Goal: Transaction & Acquisition: Purchase product/service

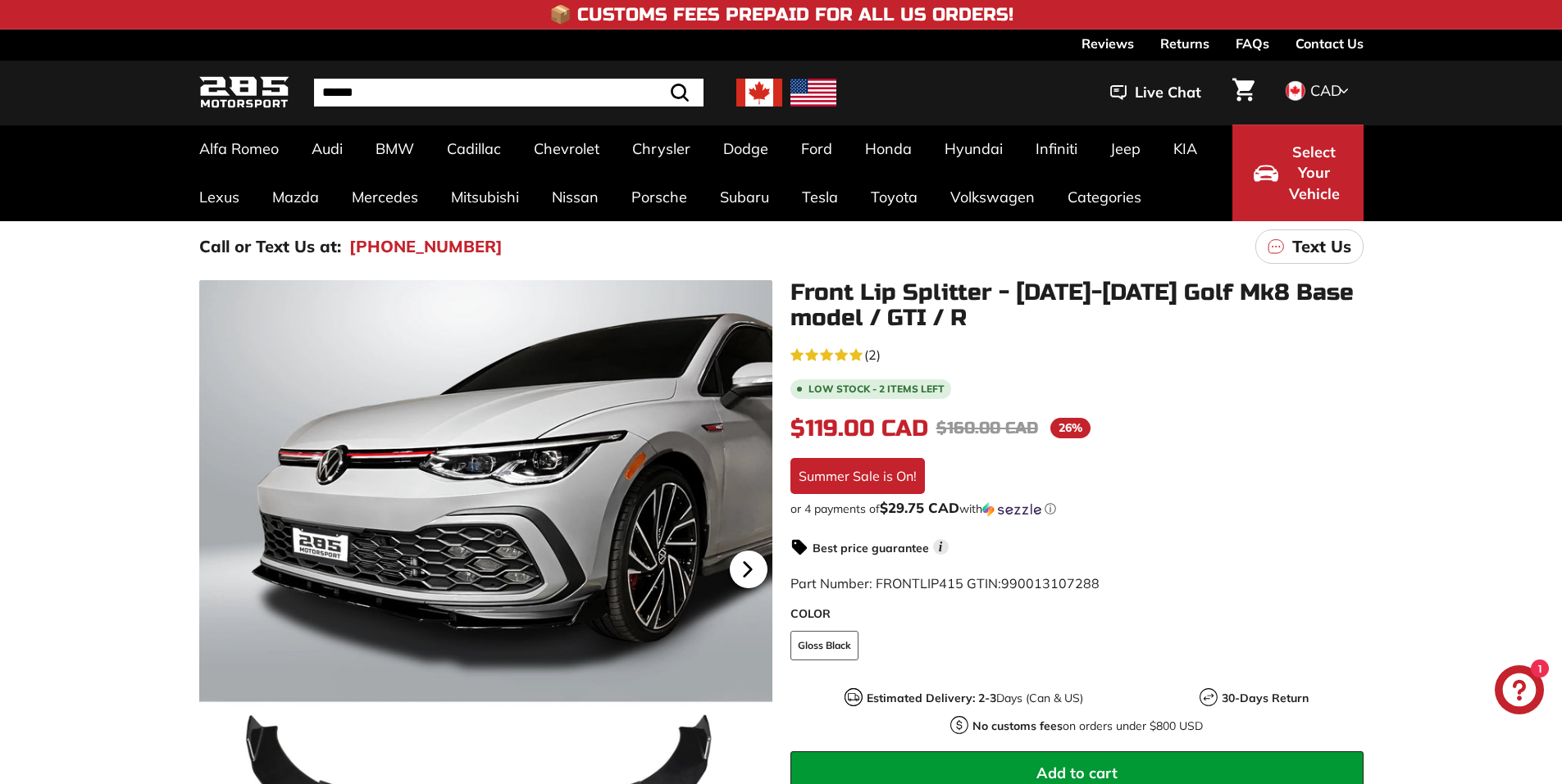
click at [755, 572] on icon at bounding box center [748, 569] width 37 height 37
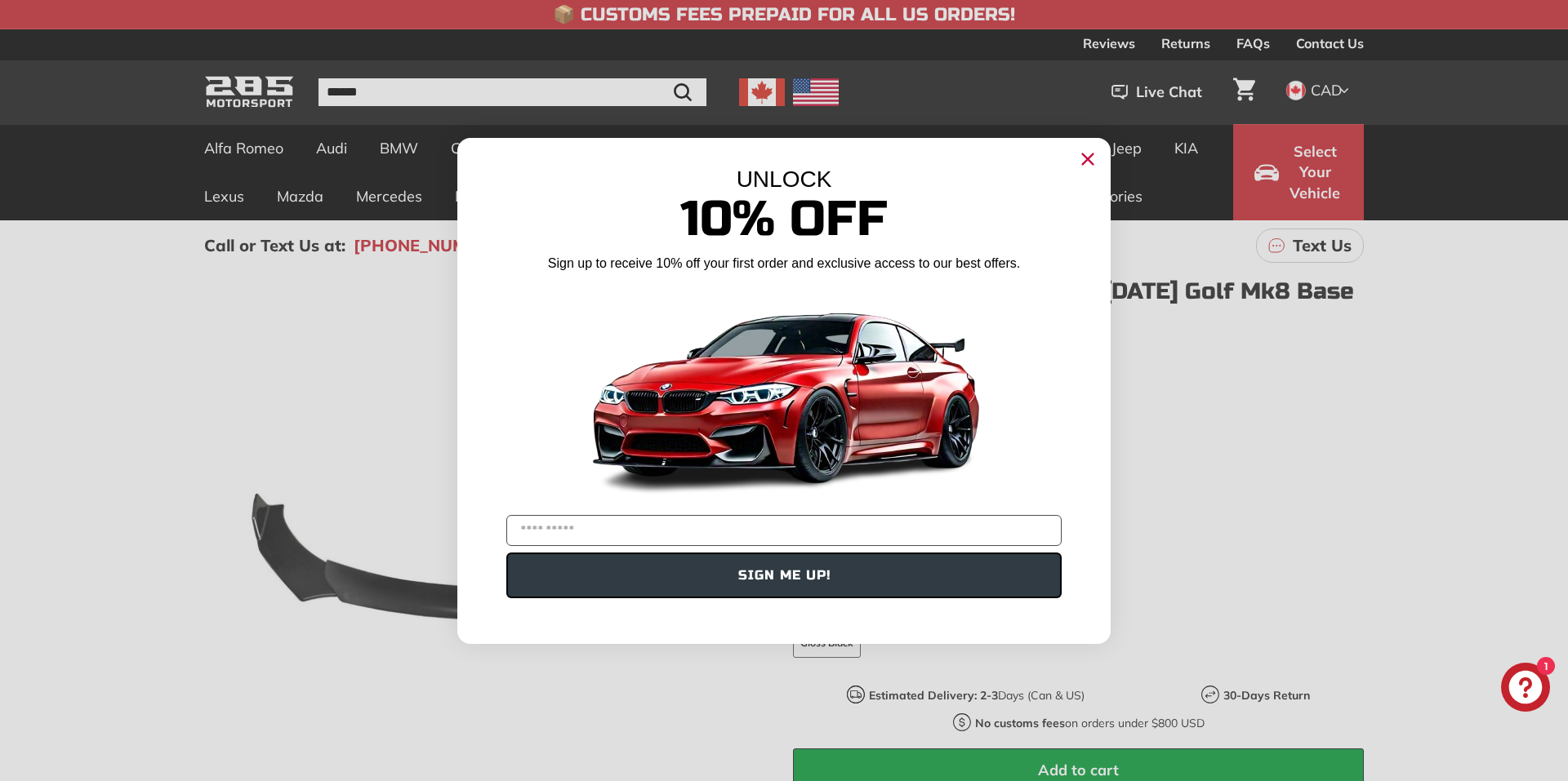
click at [1085, 162] on icon "Close dialog" at bounding box center [1088, 159] width 11 height 11
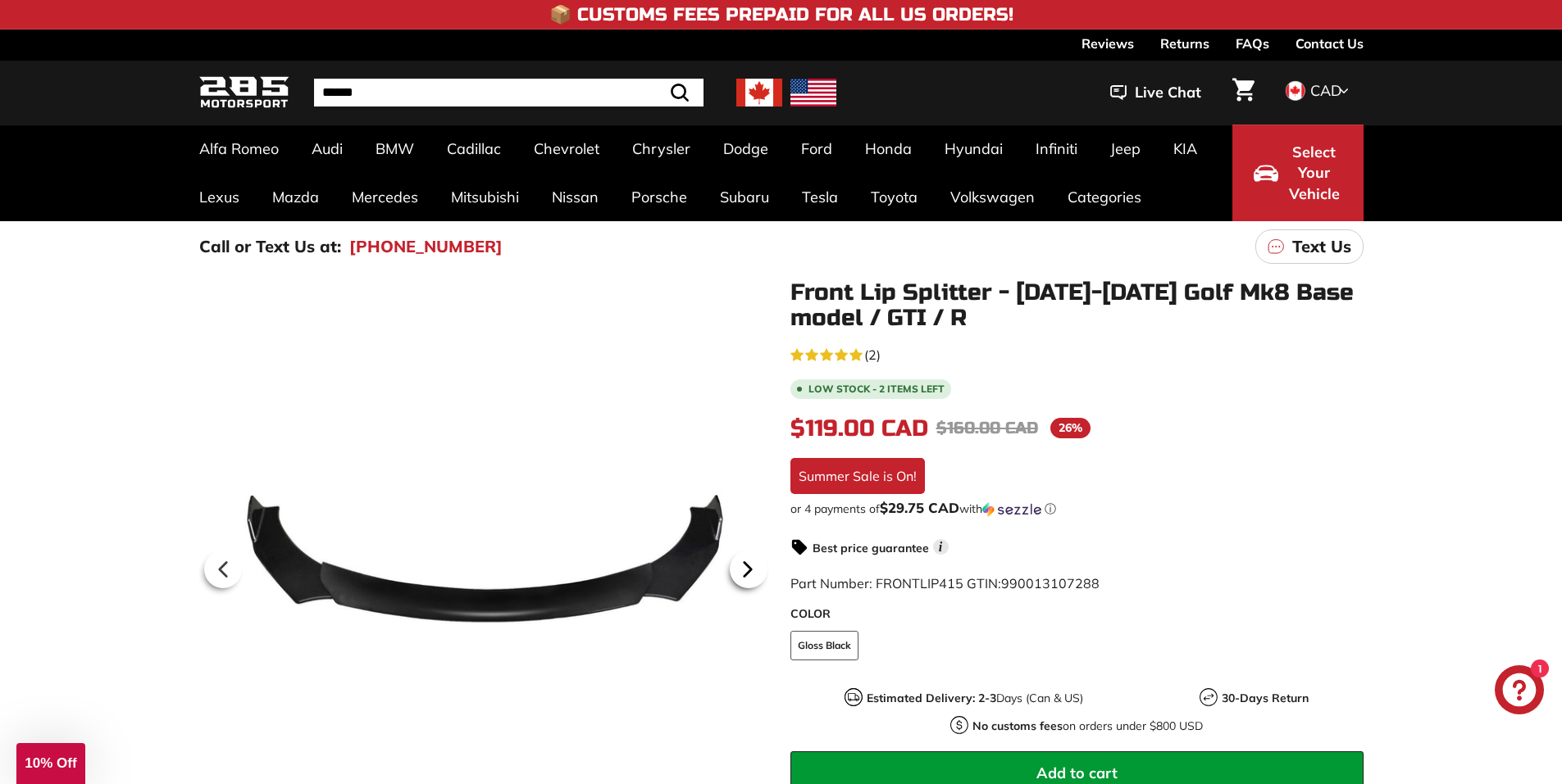
click at [749, 571] on icon at bounding box center [747, 569] width 7 height 14
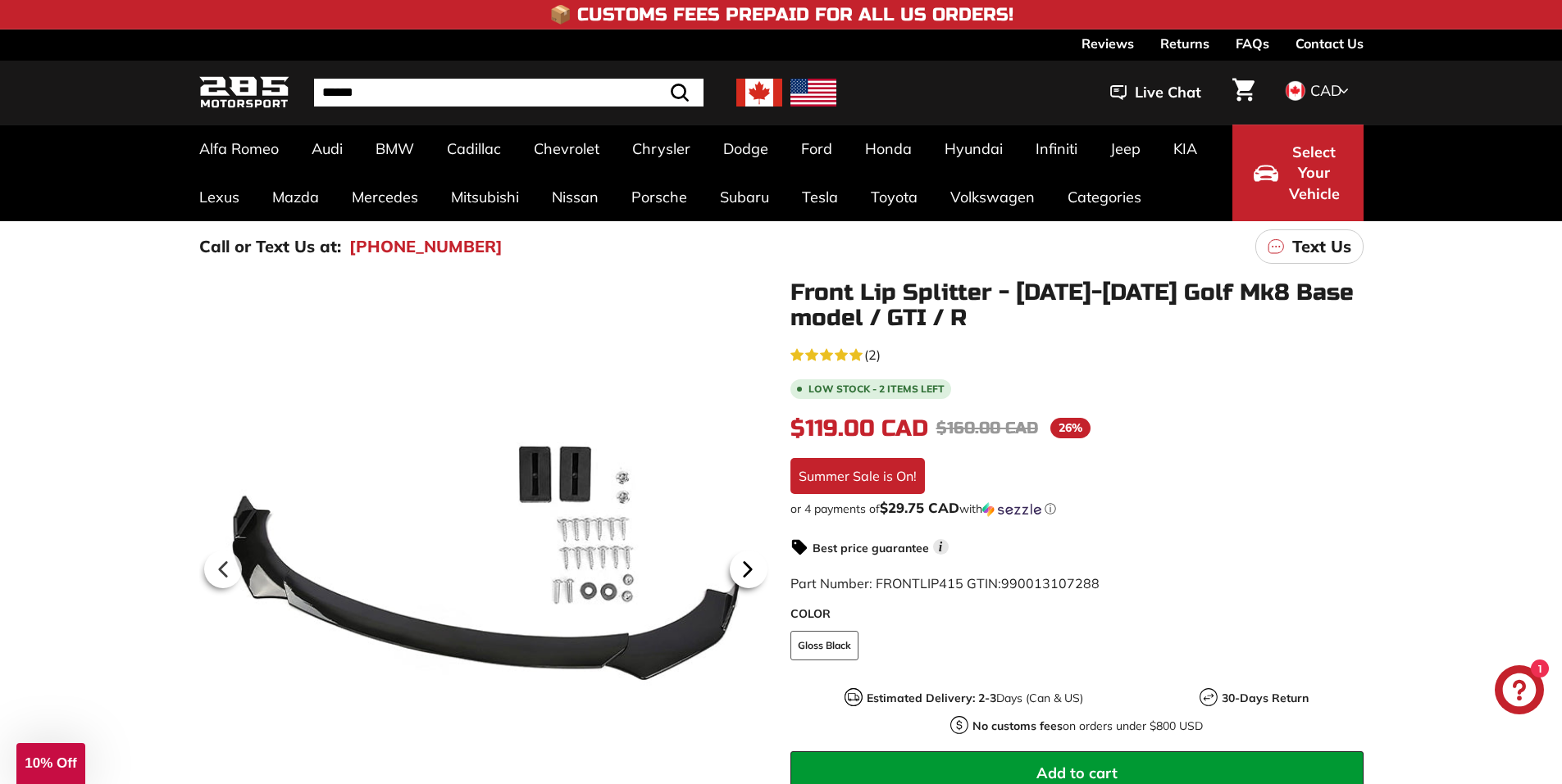
click at [744, 569] on icon at bounding box center [748, 569] width 37 height 37
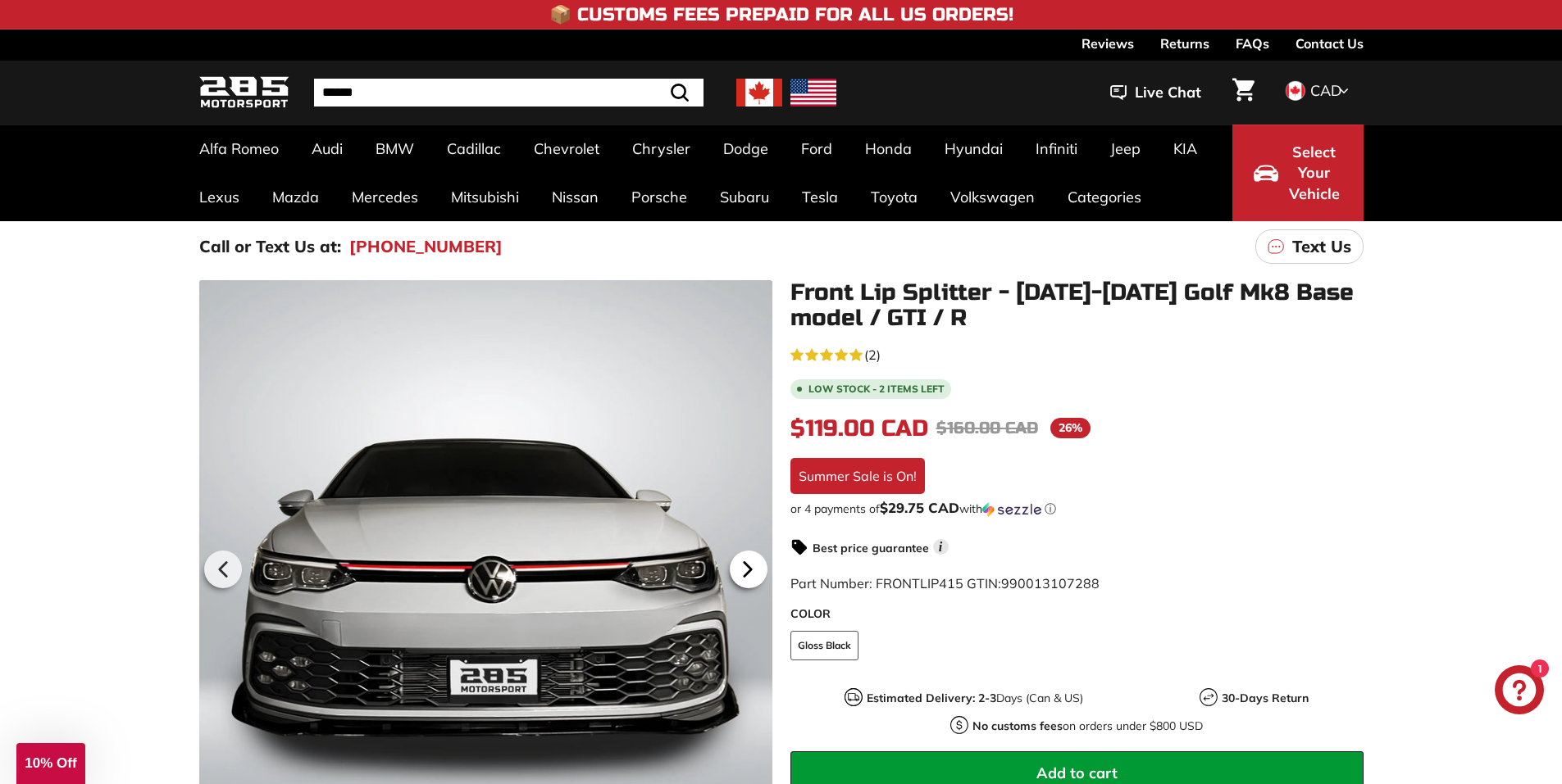
click at [744, 569] on icon at bounding box center [748, 569] width 37 height 37
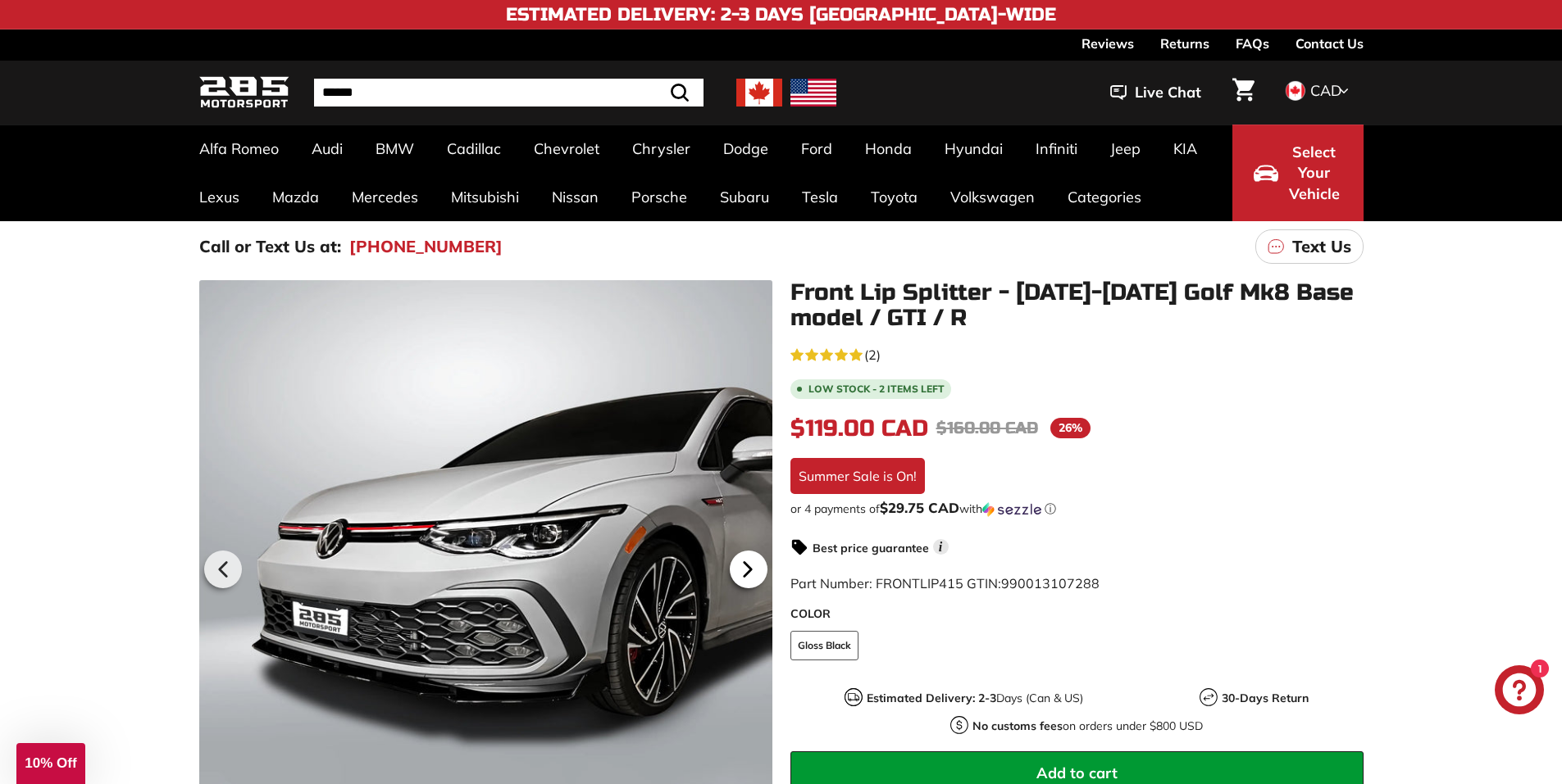
click at [744, 569] on icon at bounding box center [748, 569] width 37 height 37
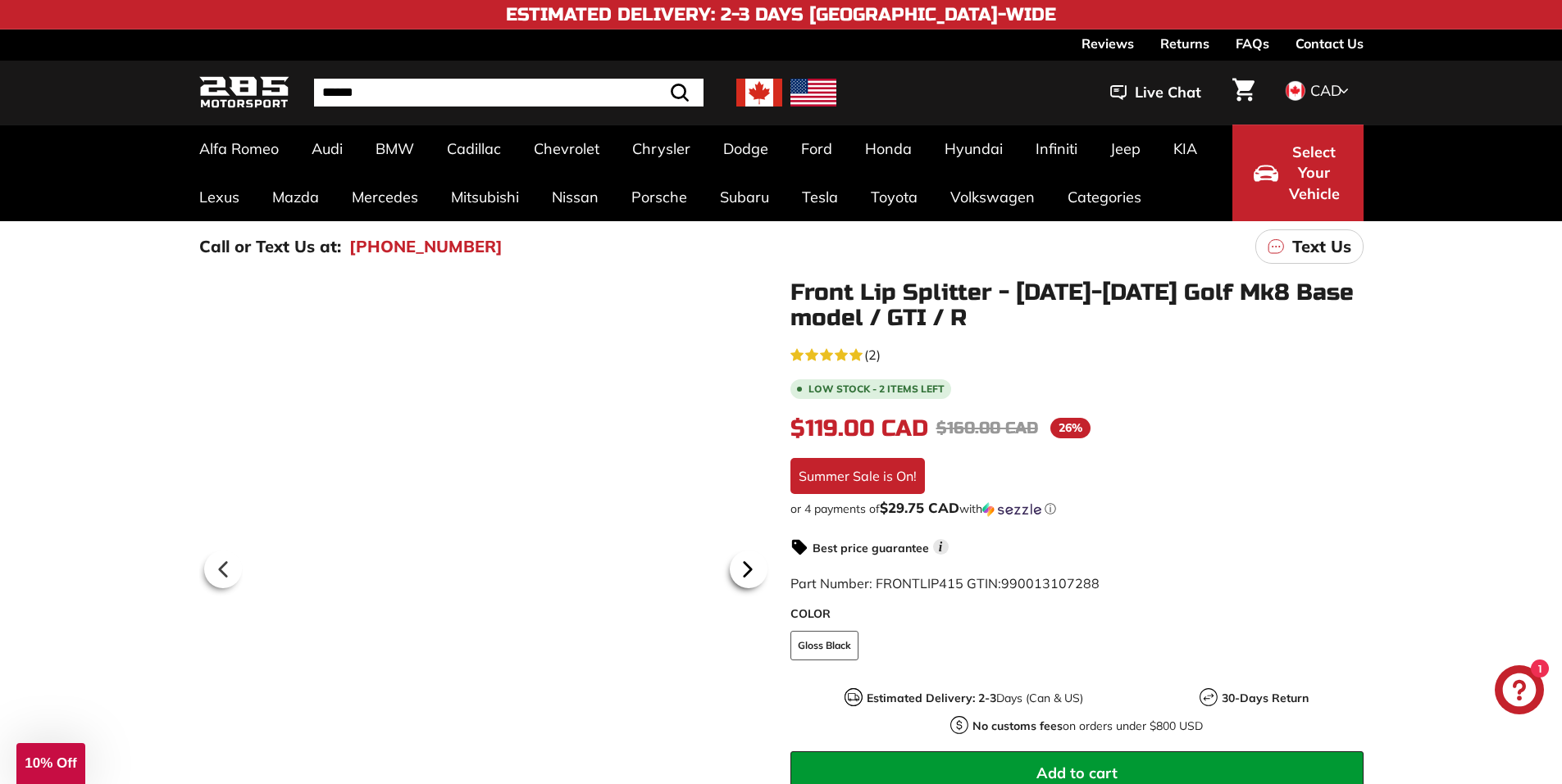
scroll to position [0, 86]
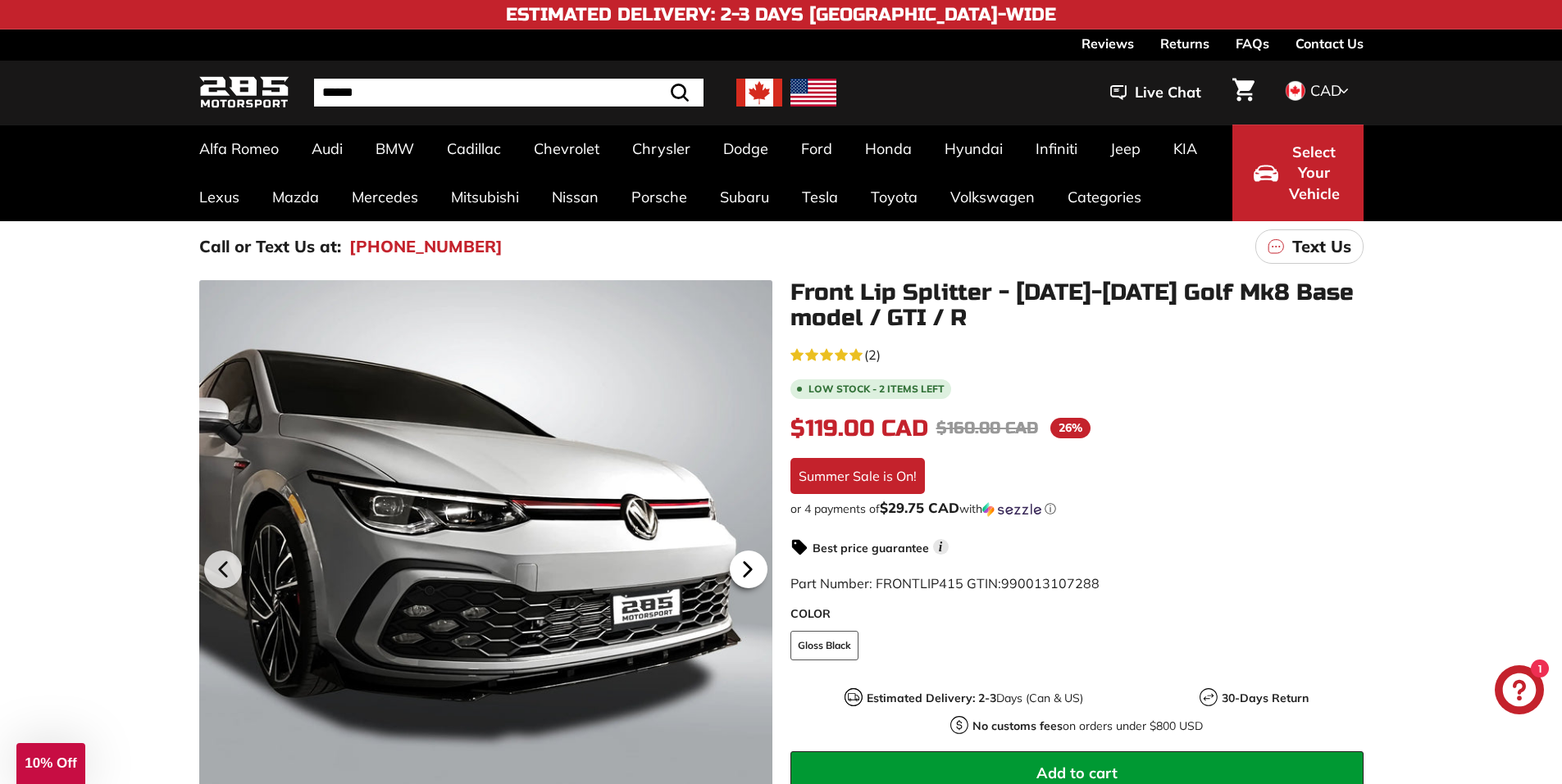
click at [744, 569] on icon at bounding box center [748, 569] width 37 height 37
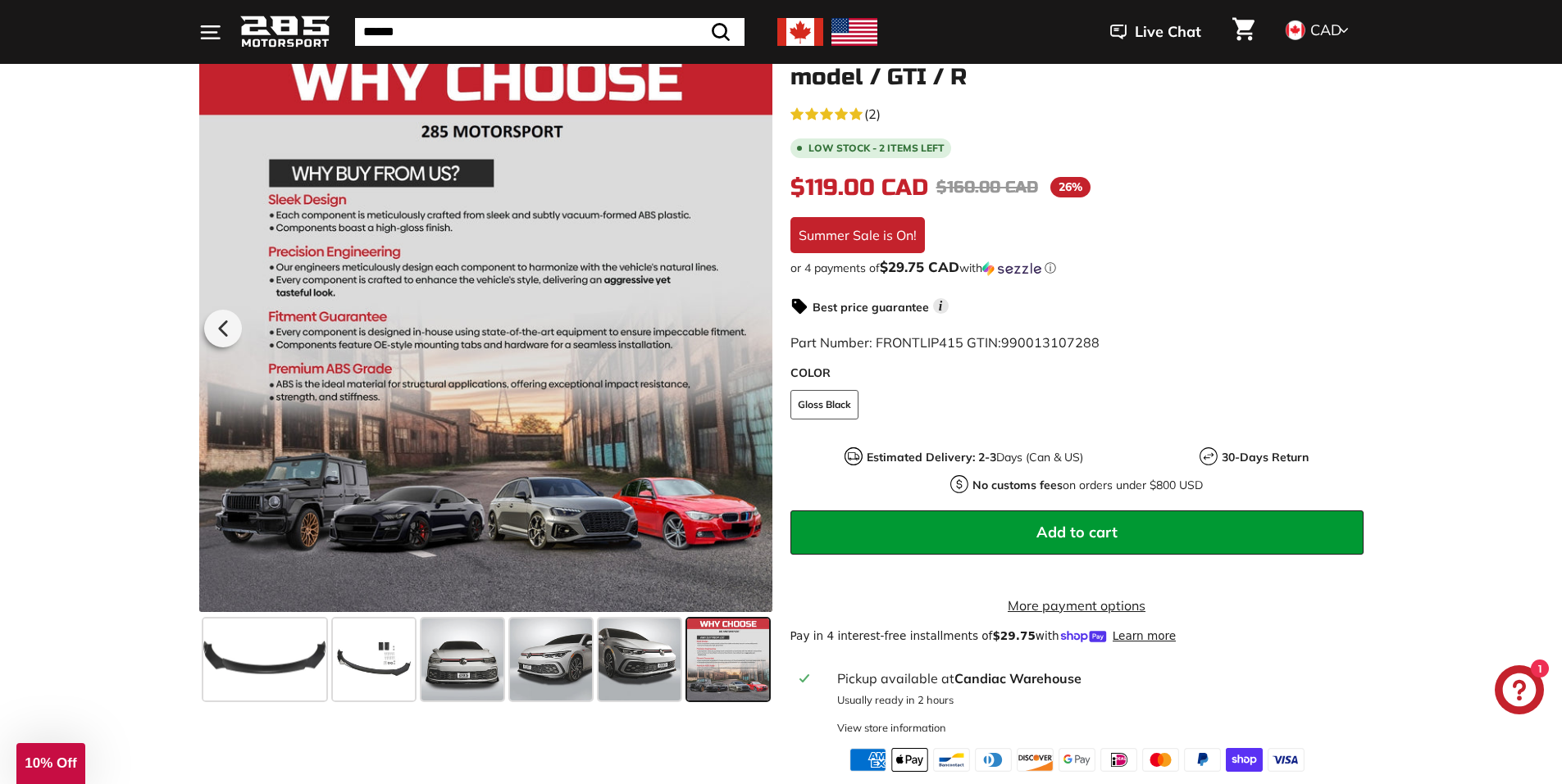
scroll to position [246, 0]
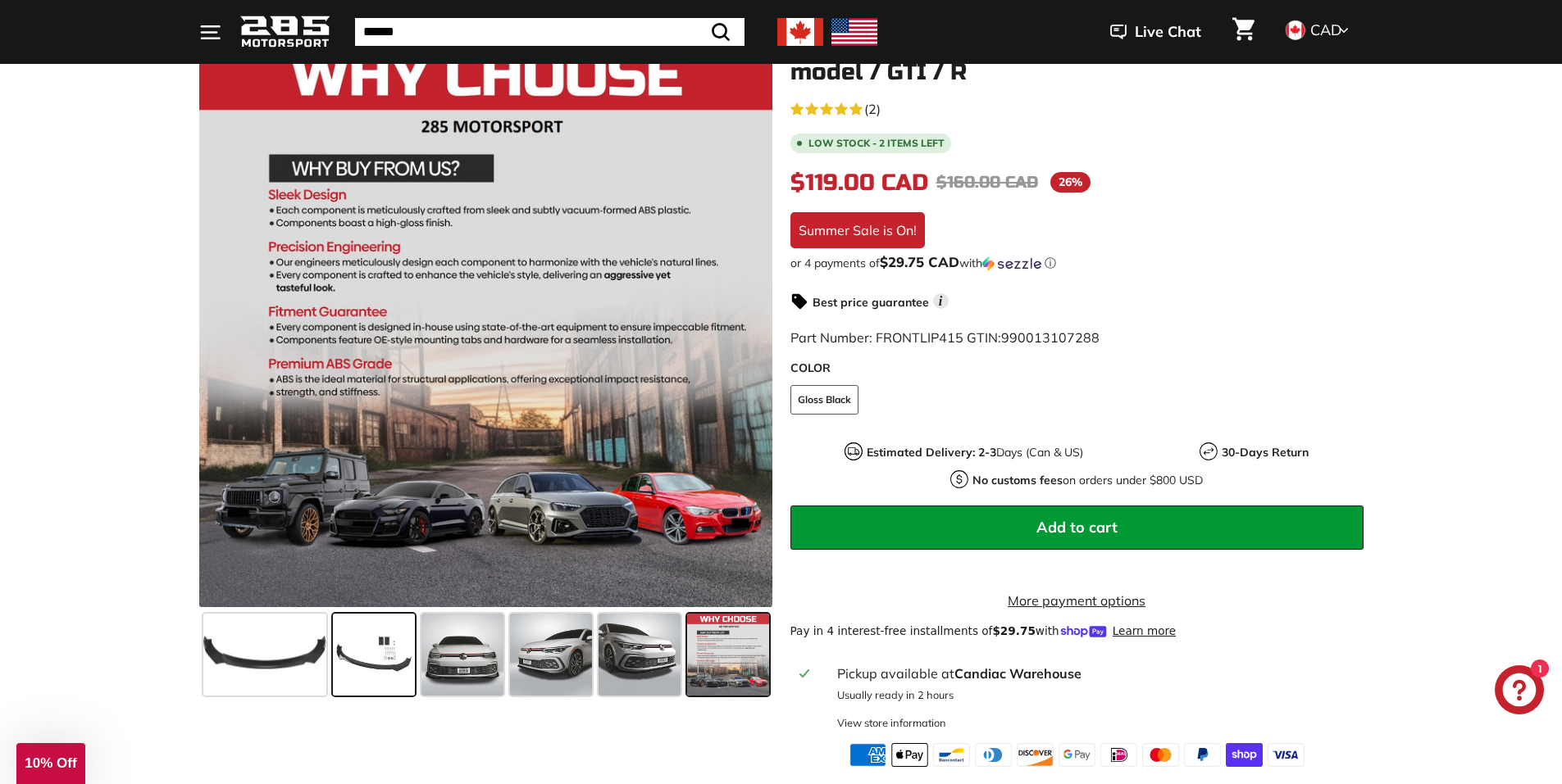
click at [387, 628] on span at bounding box center [374, 655] width 82 height 82
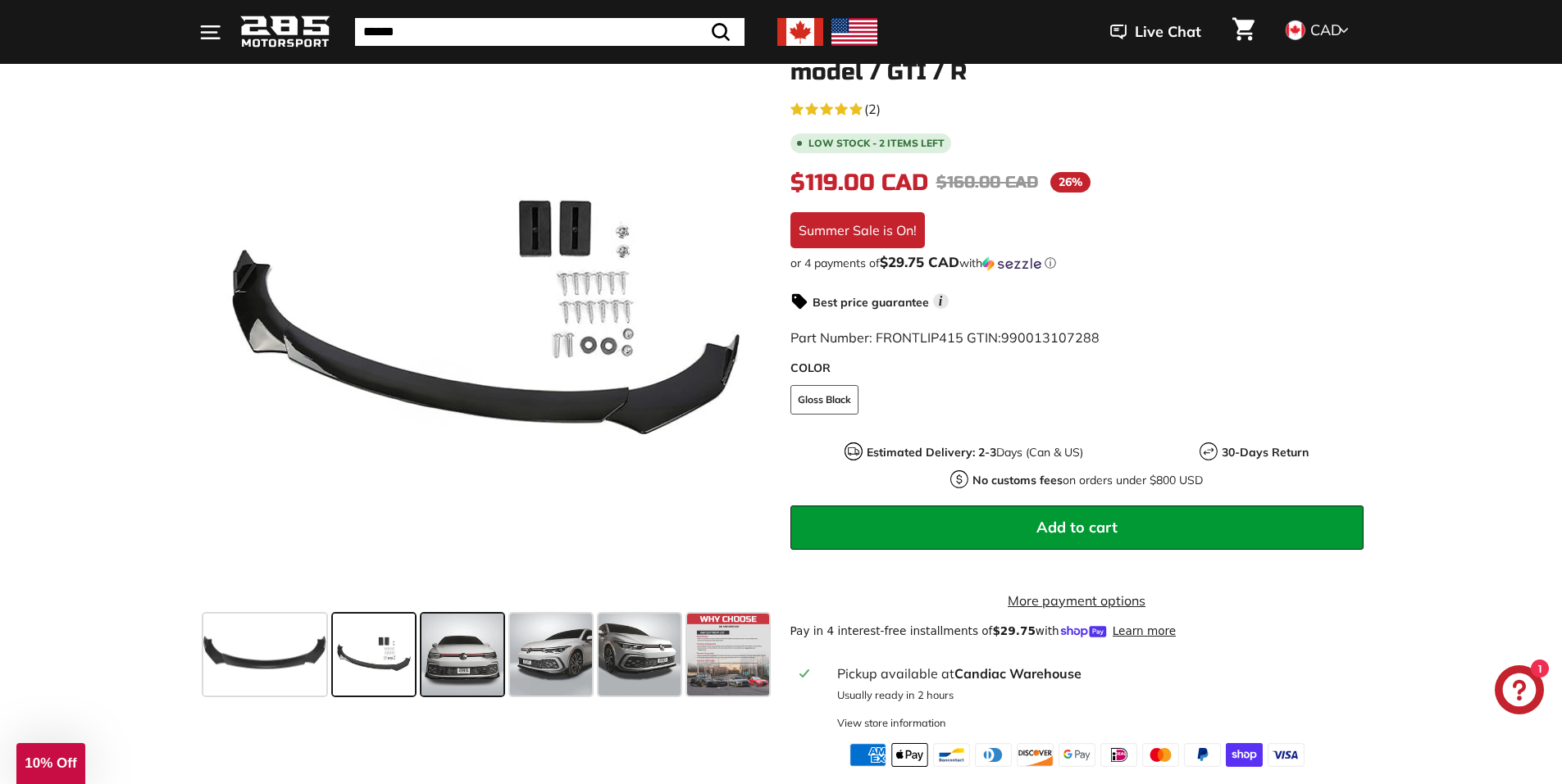
click at [470, 661] on span at bounding box center [462, 655] width 82 height 82
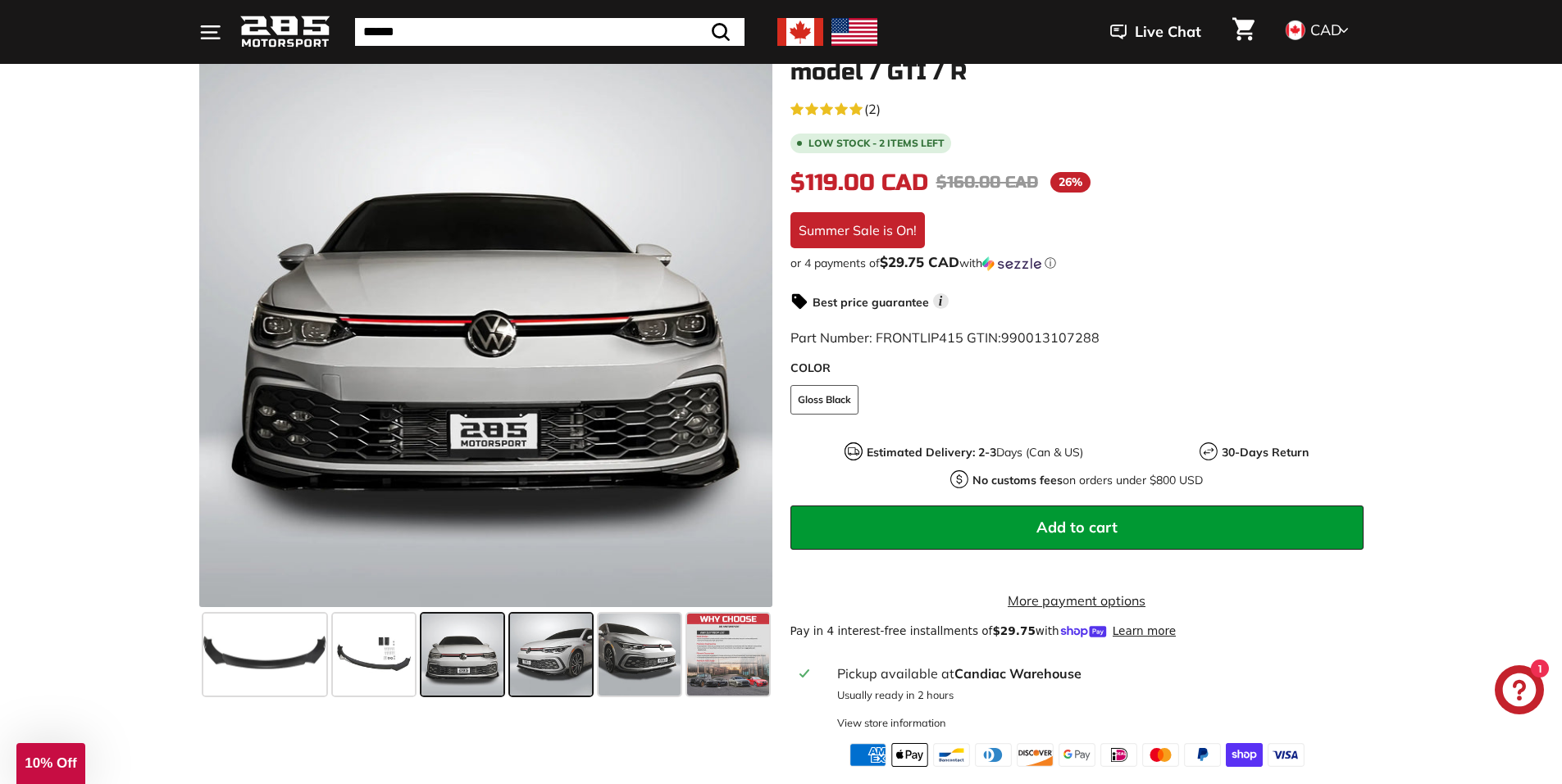
click at [558, 655] on span at bounding box center [551, 655] width 82 height 82
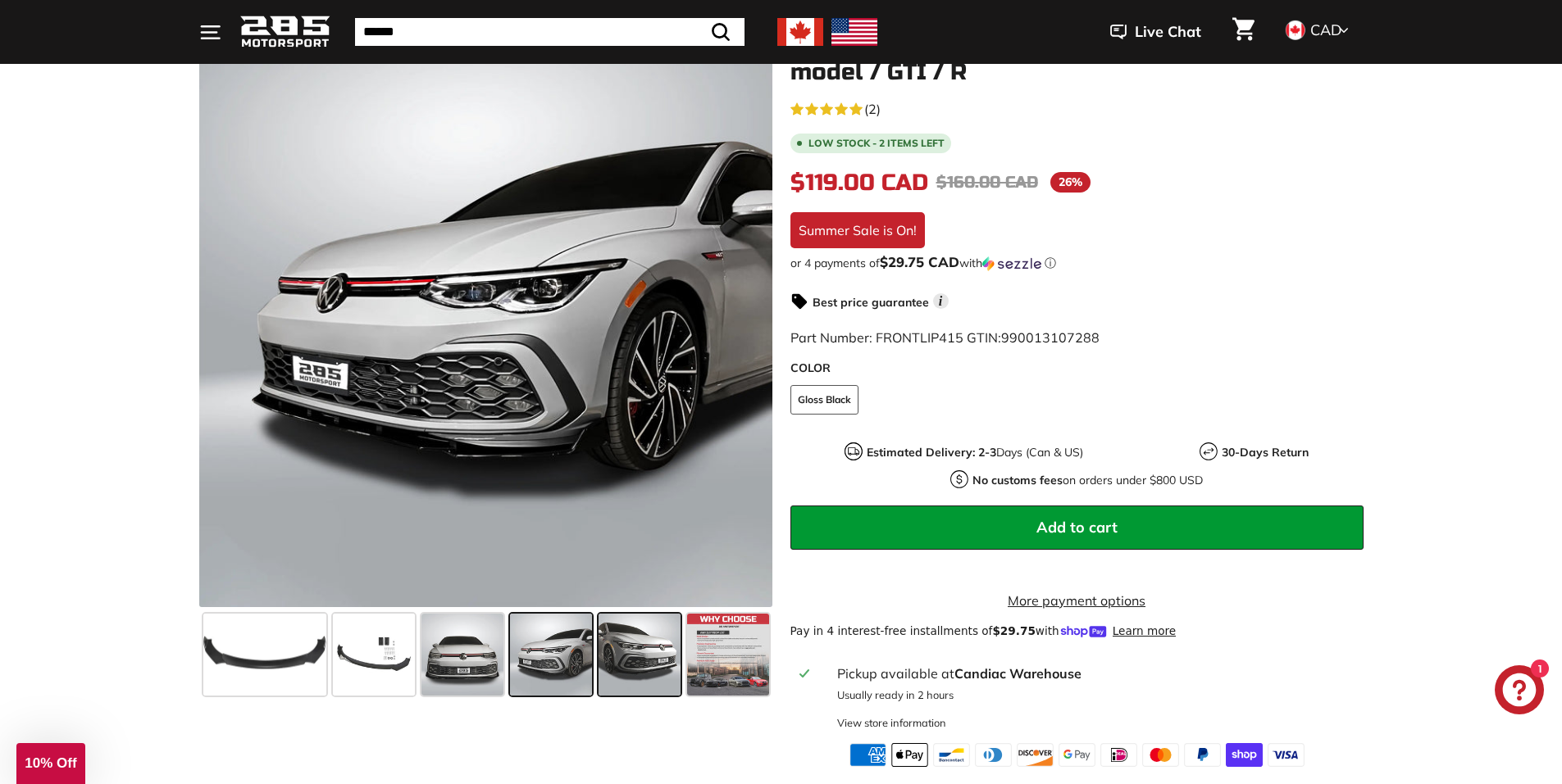
click at [626, 670] on span at bounding box center [640, 655] width 82 height 82
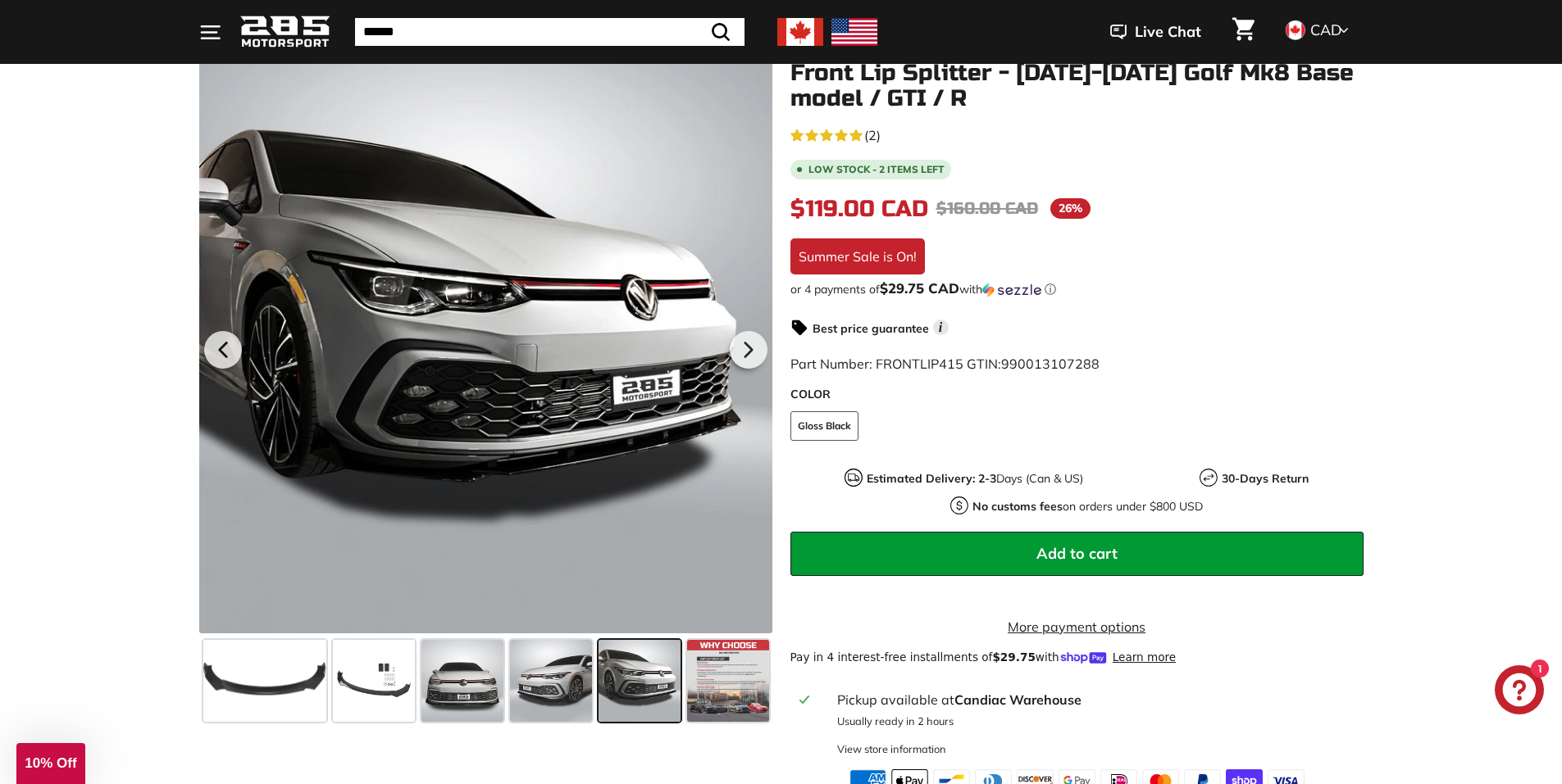
scroll to position [164, 0]
